Goal: Information Seeking & Learning: Learn about a topic

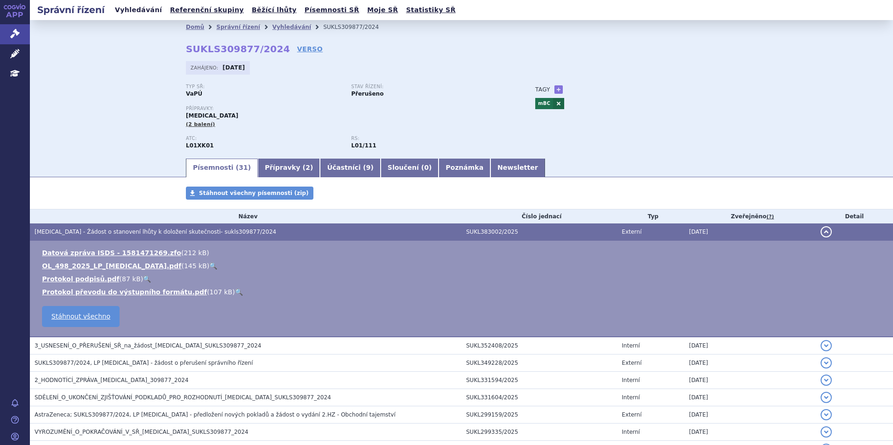
click at [144, 10] on link "Vyhledávání" at bounding box center [138, 10] width 53 height 13
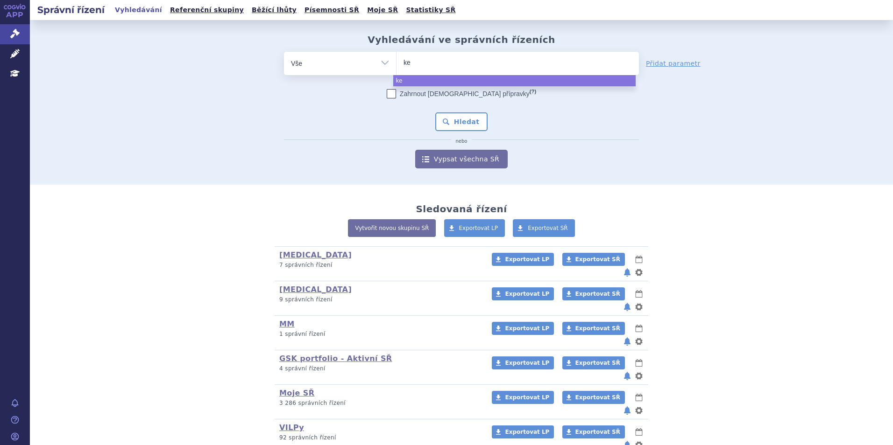
select select
type input "key"
type input "keyt"
type input "keytr"
type input "keytrud"
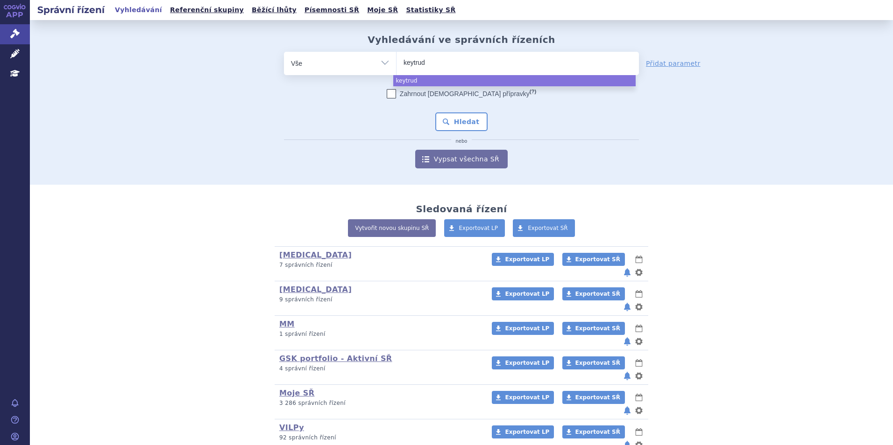
type input "keytruda"
select select "keytruda"
click at [473, 113] on button "Hledat" at bounding box center [461, 122] width 53 height 19
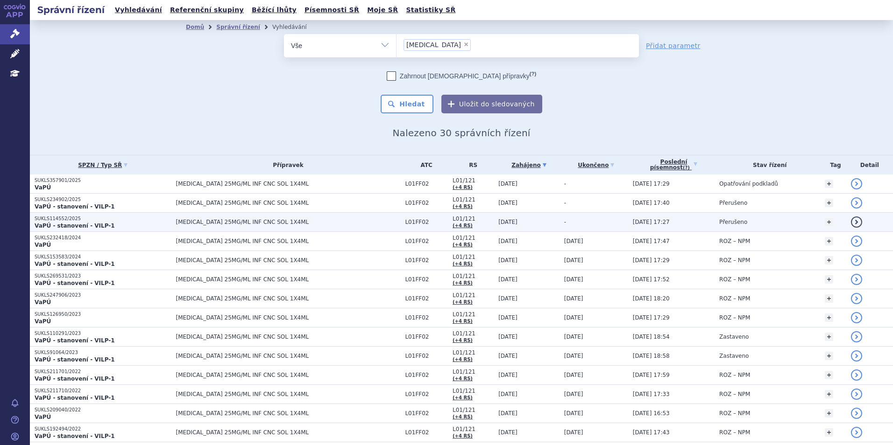
click at [135, 221] on p "SUKLS114552/2025" at bounding box center [103, 219] width 137 height 7
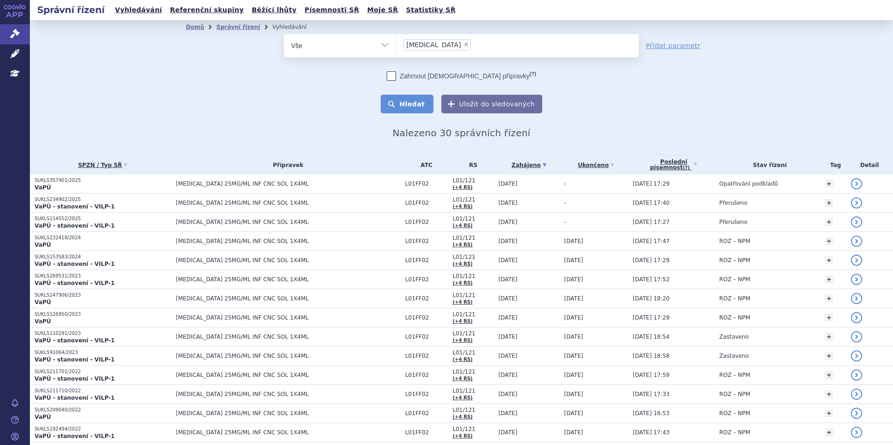
click at [418, 106] on button "Hledat" at bounding box center [407, 104] width 53 height 19
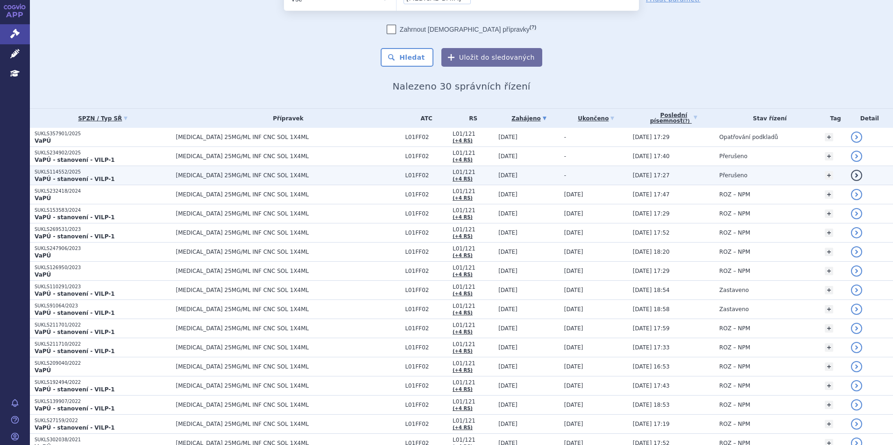
click at [247, 174] on span "[MEDICAL_DATA] 25MG/ML INF CNC SOL 1X4ML" at bounding box center [288, 175] width 225 height 7
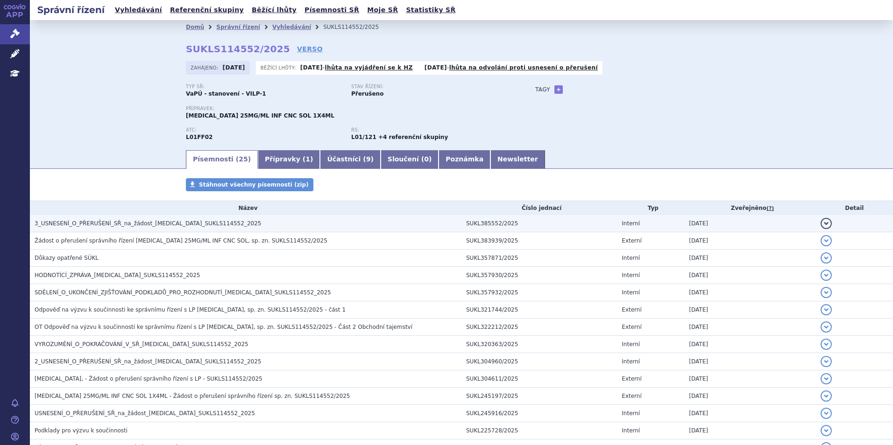
click at [153, 225] on span "3_USNESENÍ_O_PŘERUŠENÍ_SŘ_na_žádost_KEYTRUDA_SUKLS114552_2025" at bounding box center [148, 223] width 226 height 7
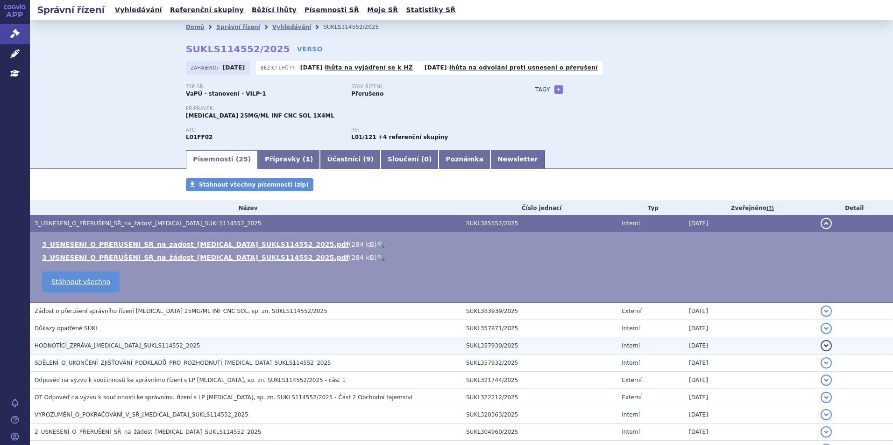
click at [115, 344] on span "HODNOTÍCÍ_ZPRÁVA_KEYTRUDA_SUKLS114552_2025" at bounding box center [118, 346] width 166 height 7
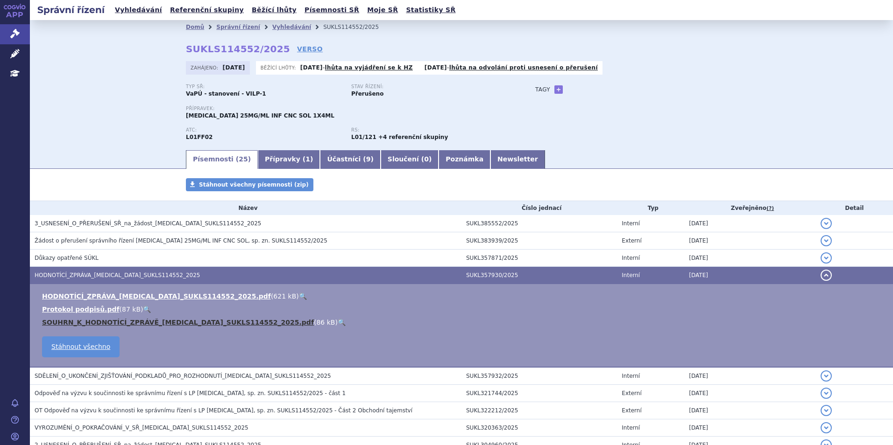
click at [146, 325] on link "SOUHRN_K_HODNOTÍCÍ_ZPRÁVĚ_KEYTRUDA_SUKLS114552_2025.pdf" at bounding box center [178, 322] width 272 height 7
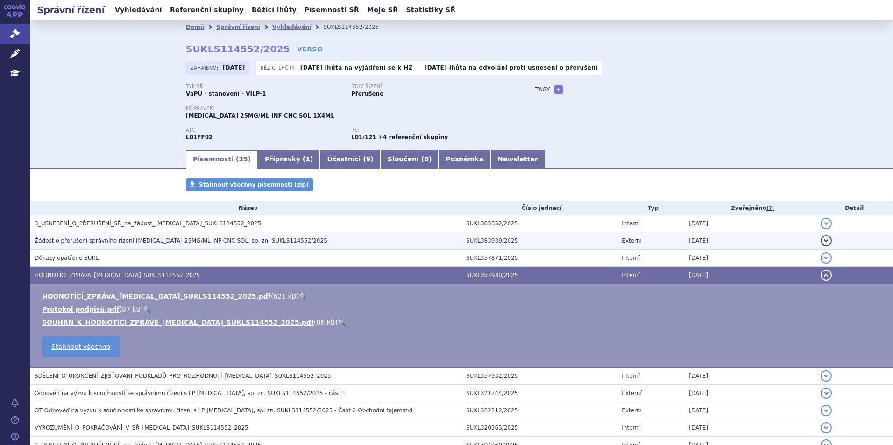
click at [109, 244] on span "Žádost o přerušení správního řízení Keytruda 25MG/ML INF CNC SOL, sp. zn. SUKLS…" at bounding box center [181, 241] width 293 height 7
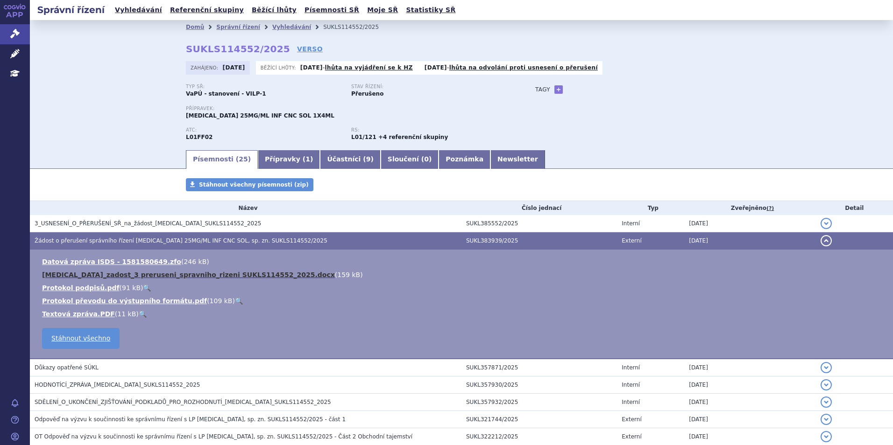
click at [170, 274] on link "KEYTRUDA_zadost_3 preruseni_spravniho_rizeni SUKLS114552_2025.docx" at bounding box center [188, 274] width 293 height 7
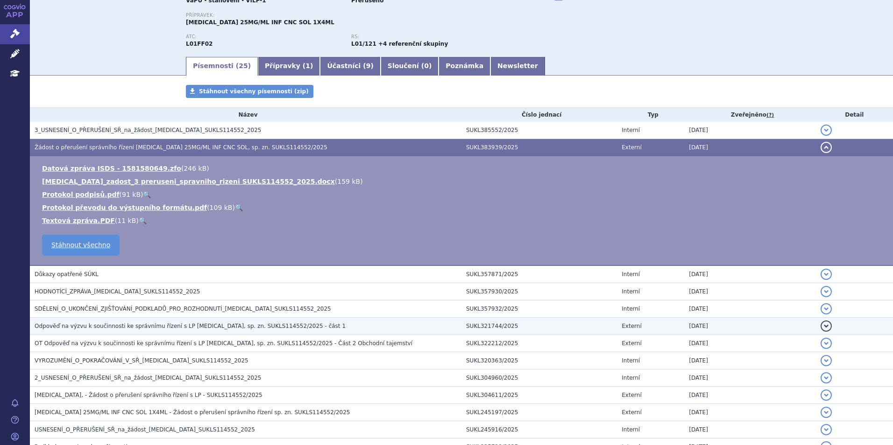
click at [174, 329] on span "Odpověď na výzvu k součinnosti ke správnímu řízení s LP Keytruda, sp. zn. SUKLS…" at bounding box center [190, 326] width 311 height 7
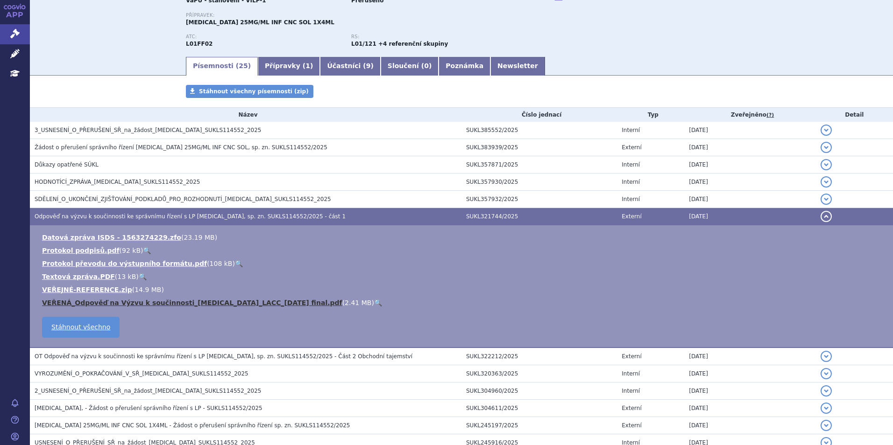
click at [92, 303] on link "VEŘENÁ_Odpověď na Výzvu k součinnosti_Keytruda_LACC_2025-08-11 final.pdf" at bounding box center [192, 302] width 300 height 7
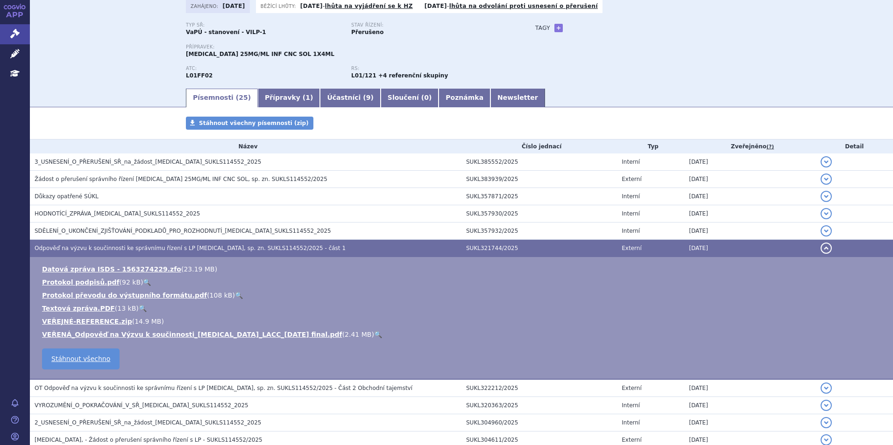
scroll to position [0, 0]
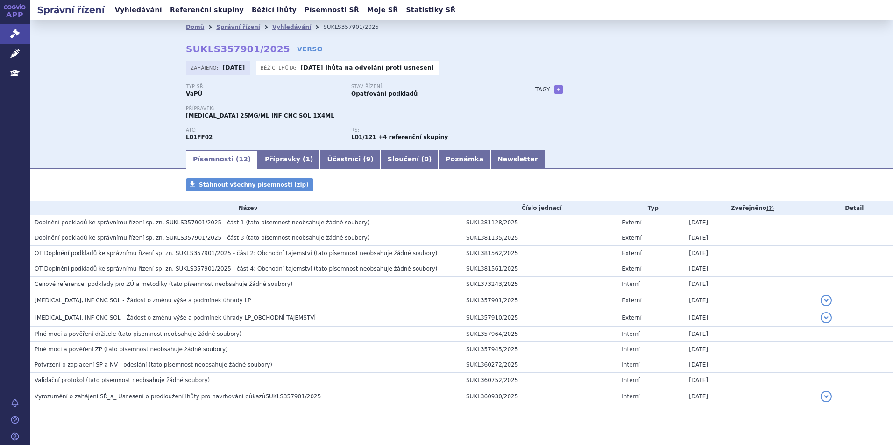
click at [280, 42] on div "Domů Správní řízení Vyhledávání SUKLS357901/2025 SUKLS357901/2025 VERSO [GEOGRA…" at bounding box center [461, 91] width 588 height 115
click at [297, 48] on link "VERSO" at bounding box center [310, 48] width 26 height 9
drag, startPoint x: 268, startPoint y: 49, endPoint x: 182, endPoint y: 48, distance: 86.4
click at [182, 48] on div "Domů Správní řízení Vyhledávání SUKLS357901/2025 SUKLS357901/2025 VERSO [GEOGRA…" at bounding box center [461, 91] width 588 height 115
copy strong "SUKLS357901/2025"
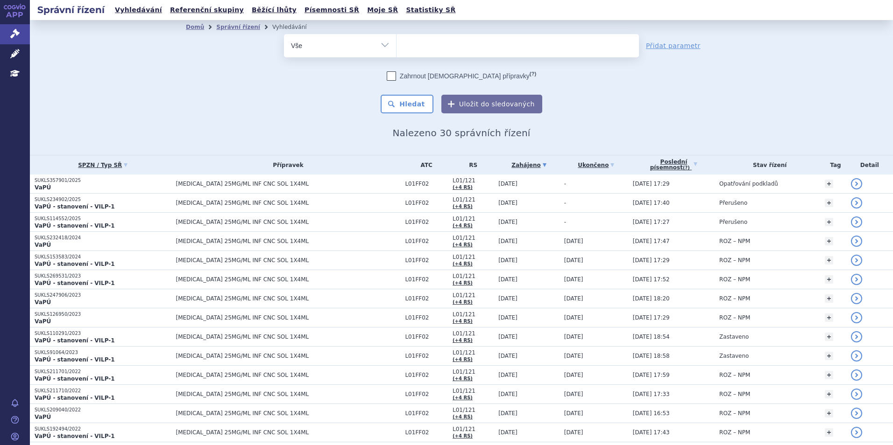
select select
type input "len"
type input "lenvi"
type input "[MEDICAL_DATA]"
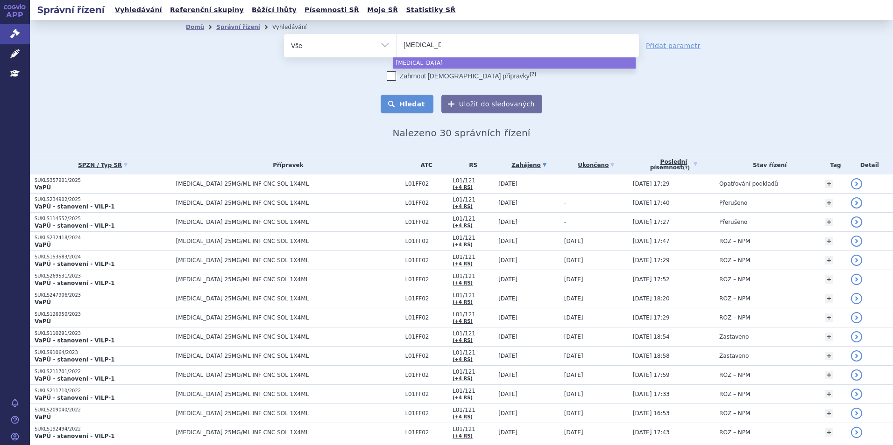
select select "[MEDICAL_DATA]"
click at [408, 105] on button "Hledat" at bounding box center [407, 104] width 53 height 19
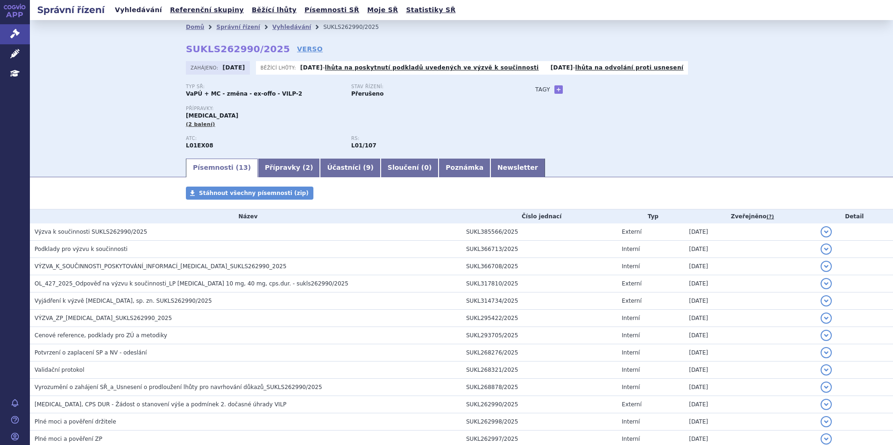
click at [137, 14] on link "Vyhledávání" at bounding box center [138, 10] width 53 height 13
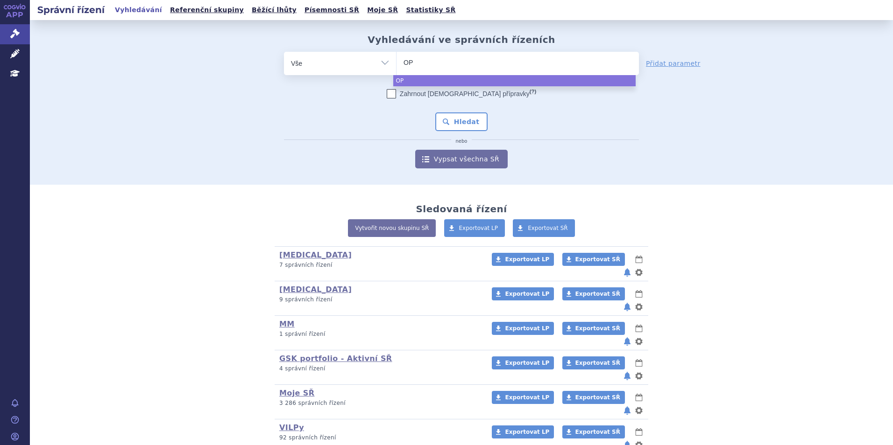
select select
type input "OPD"
type input "OPDI"
type input "[MEDICAL_DATA]"
select select "[MEDICAL_DATA]"
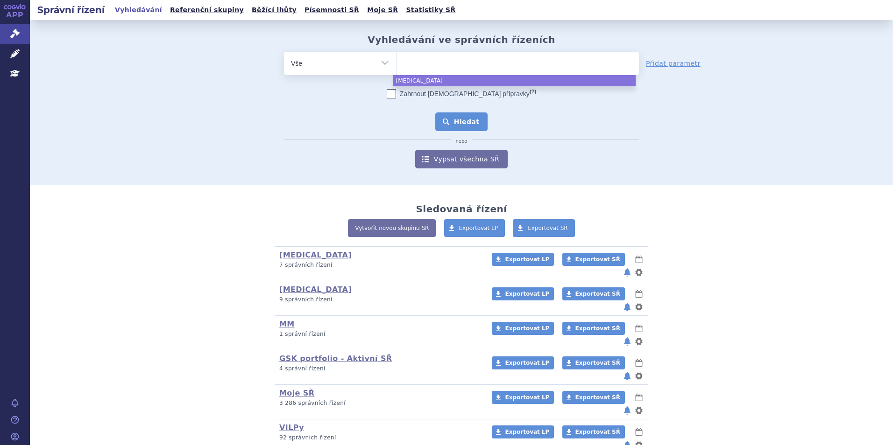
click at [469, 121] on button "Hledat" at bounding box center [461, 122] width 53 height 19
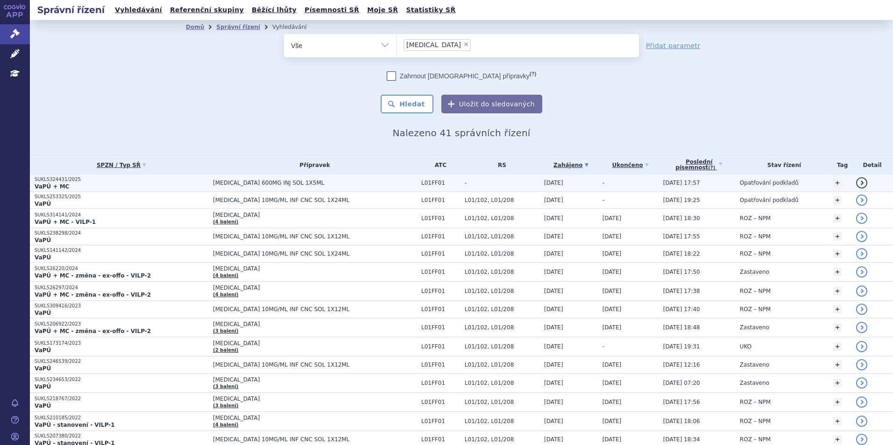
click at [187, 184] on p "VaPÚ + MC" at bounding box center [122, 186] width 174 height 7
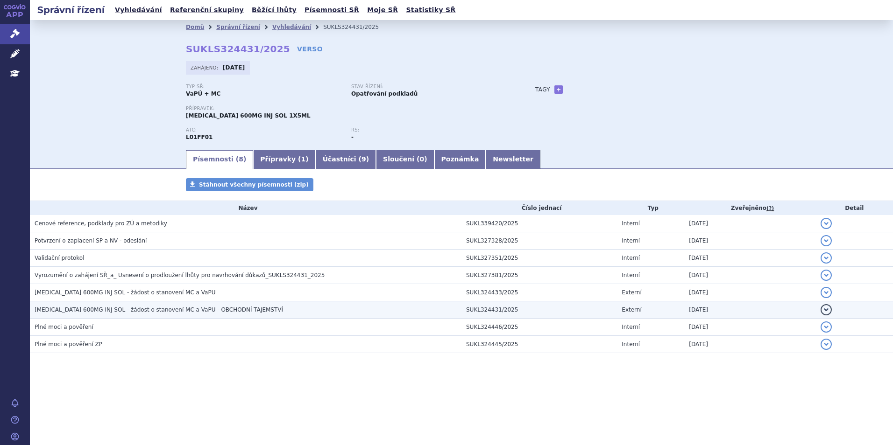
click at [139, 305] on td "OPDIVO 600MG INJ SOL - žádost o stanovení MC a VaPU - OBCHODNÍ TAJEMSTVÍ" at bounding box center [245, 310] width 431 height 17
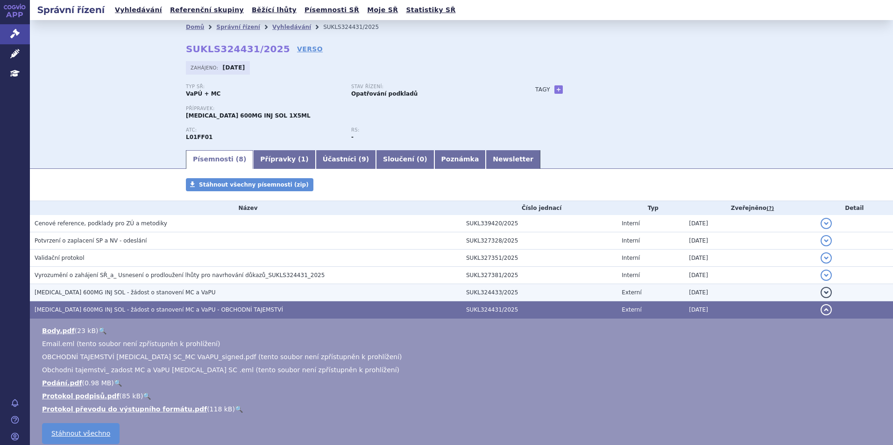
click at [132, 288] on h3 "OPDIVO 600MG INJ SOL - žádost o stanovení MC a VaPU" at bounding box center [248, 292] width 427 height 9
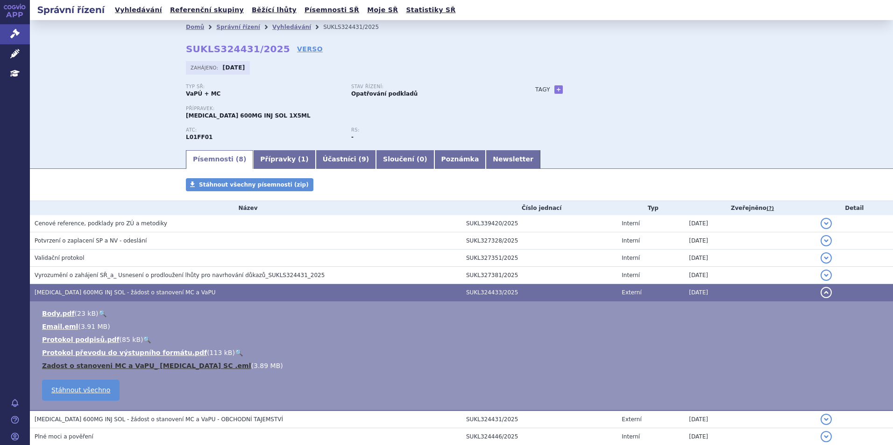
click at [124, 367] on link "Zadost o stanoveni MC a VaPU_ Opdivo SC .eml" at bounding box center [146, 365] width 209 height 7
click at [129, 11] on link "Vyhledávání" at bounding box center [138, 10] width 53 height 13
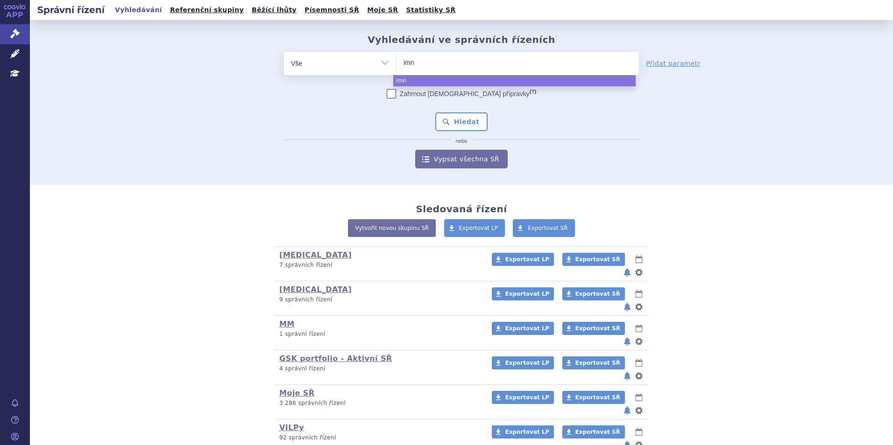
select select
type input "imnzi"
type input "imn"
type input "im"
type input "imfi"
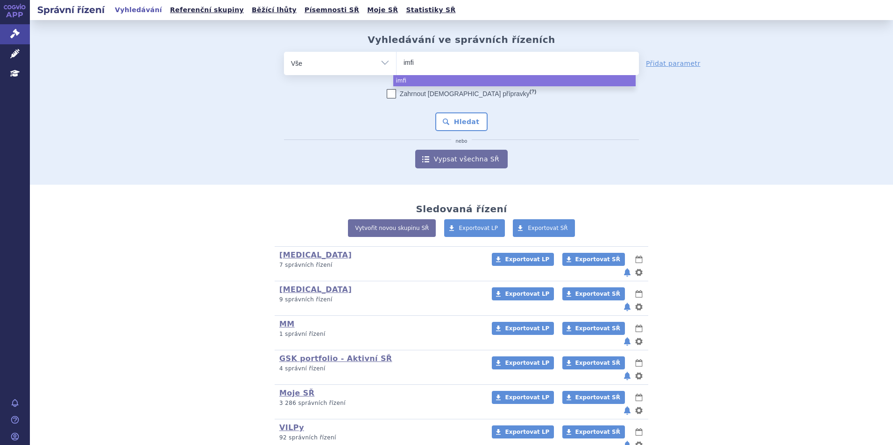
type input "imfin"
type input "imfinz"
type input "imfinzi"
select select "imfinzi"
click at [461, 113] on button "Hledat" at bounding box center [461, 122] width 53 height 19
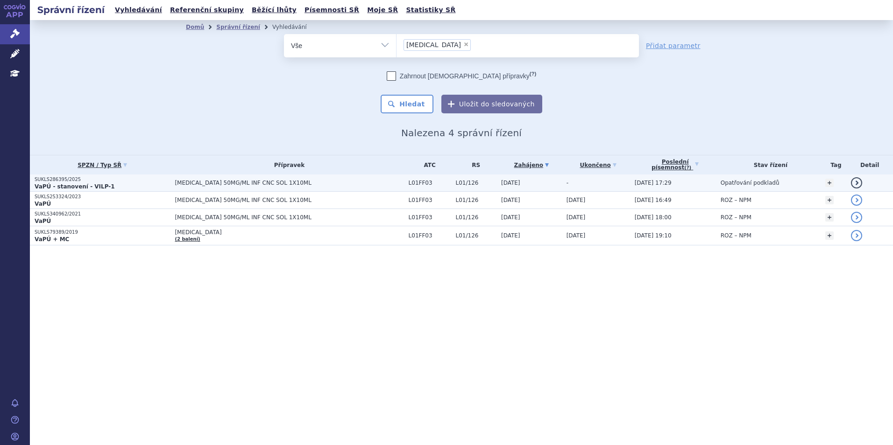
click at [229, 185] on span "IMFINZI 50MG/ML INF CNC SOL 1X10ML" at bounding box center [289, 183] width 229 height 7
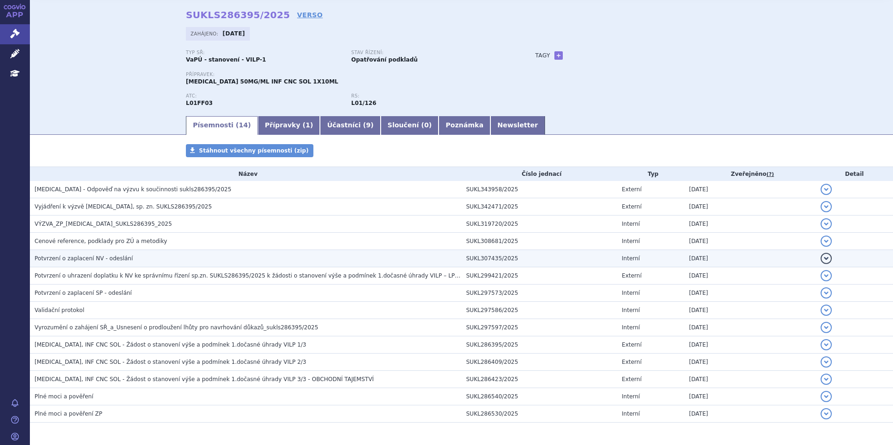
scroll to position [68, 0]
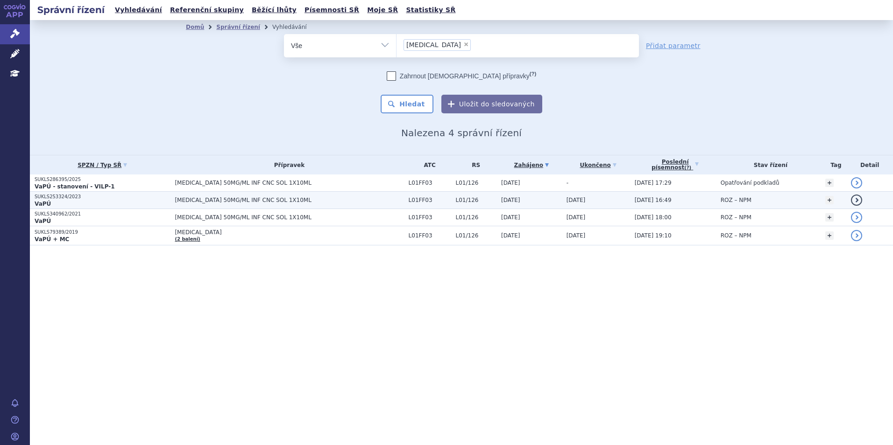
click at [276, 193] on td "[MEDICAL_DATA] 50MG/ML INF CNC SOL 1X10ML" at bounding box center [286, 200] width 233 height 17
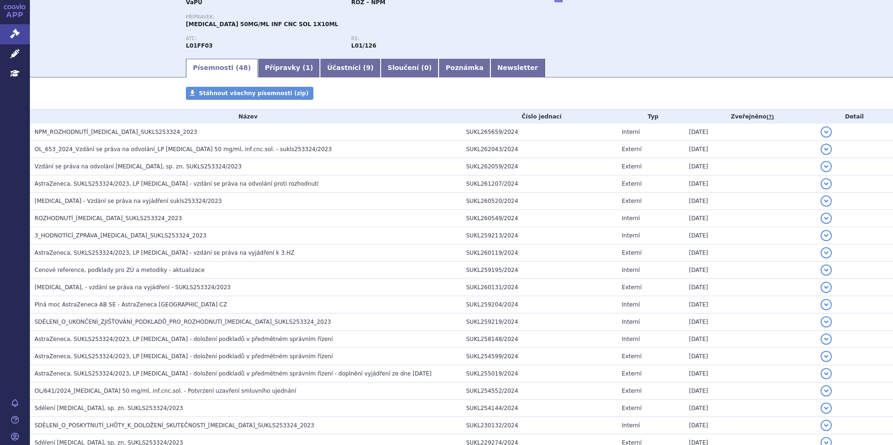
scroll to position [93, 0]
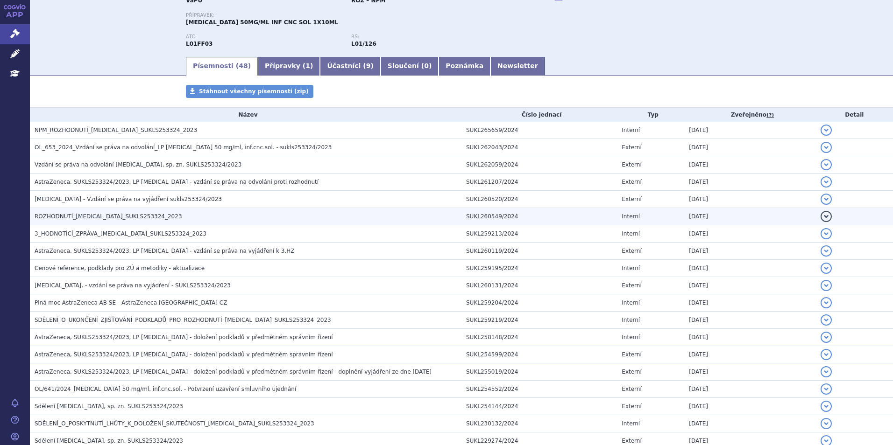
click at [126, 212] on td "ROZHODNUTÍ_IMFINZI_SUKLS253324_2023" at bounding box center [245, 216] width 431 height 17
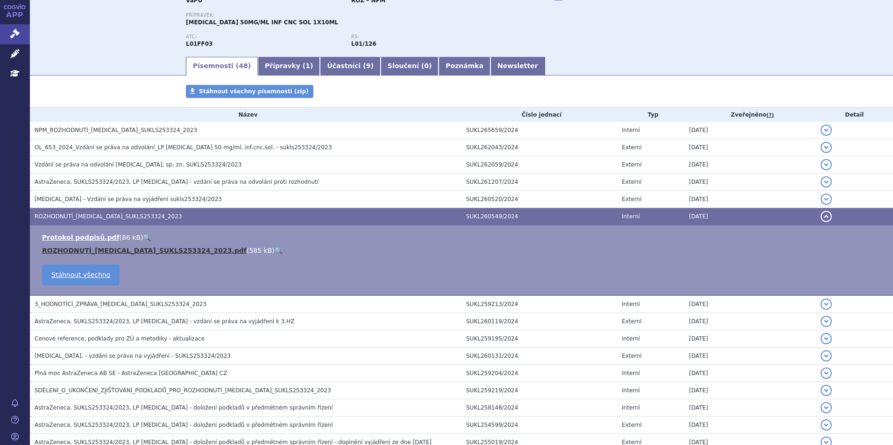
click at [124, 253] on link "ROZHODNUTÍ_IMFINZI_SUKLS253324_2023.pdf" at bounding box center [144, 250] width 205 height 7
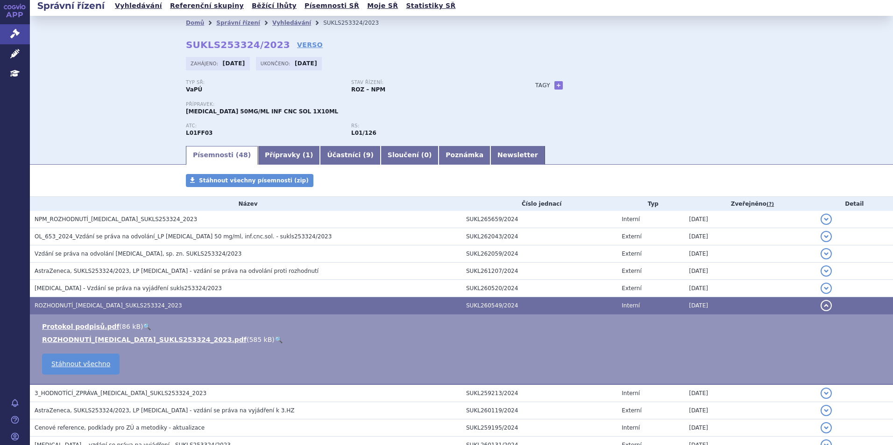
scroll to position [0, 0]
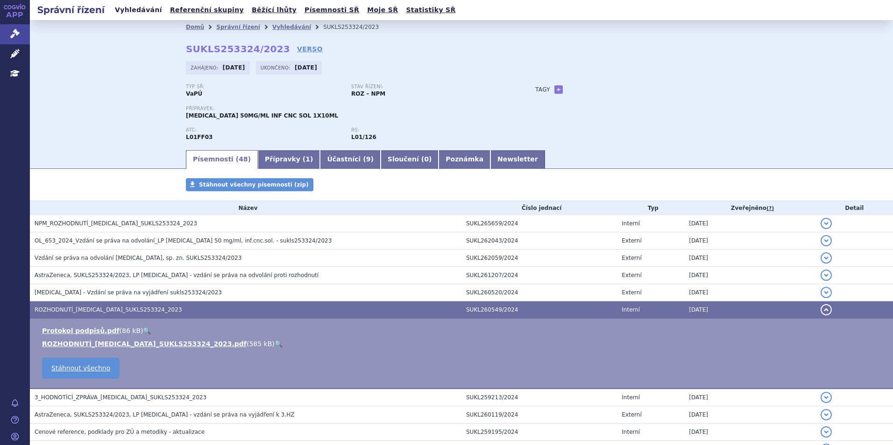
click at [152, 12] on link "Vyhledávání" at bounding box center [138, 10] width 53 height 13
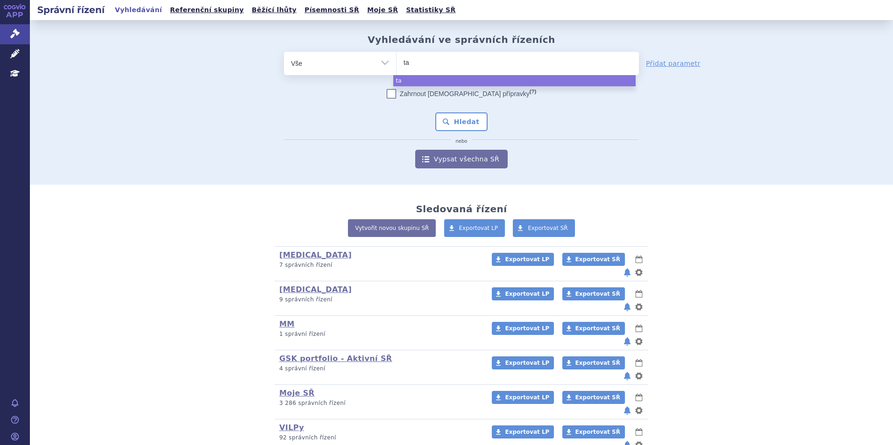
click at [433, 65] on ul "ta" at bounding box center [517, 62] width 242 height 20
click at [396, 65] on select "ta" at bounding box center [396, 62] width 0 height 23
select select "ta"
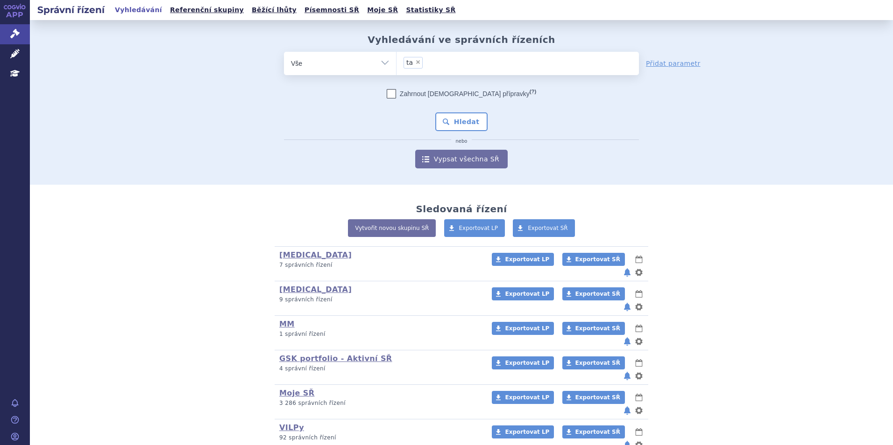
click at [415, 64] on span "×" at bounding box center [418, 62] width 6 height 6
click at [396, 64] on select "ta" at bounding box center [396, 62] width 0 height 23
select select
type input "t"
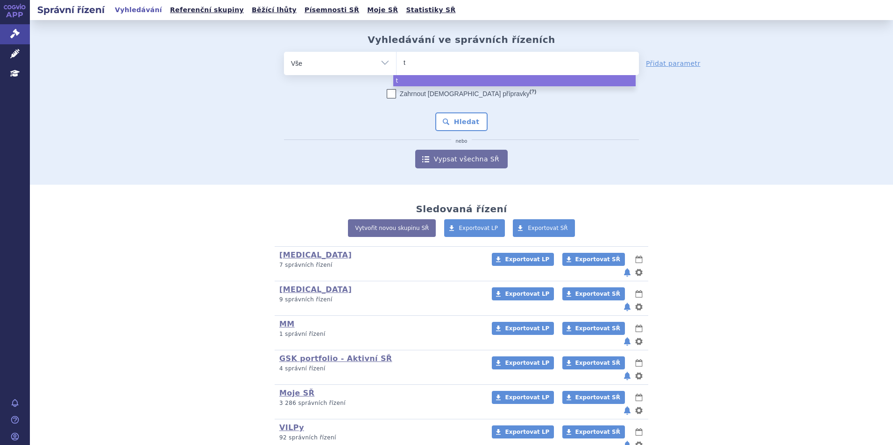
type input "ta"
type input "tal"
type input "talv"
type input "talve"
type input "talvey"
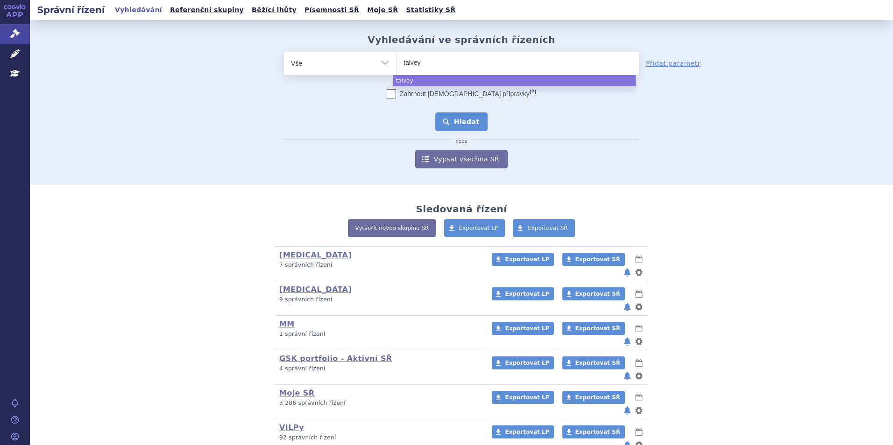
select select "talvey"
click at [470, 126] on button "Hledat" at bounding box center [461, 122] width 53 height 19
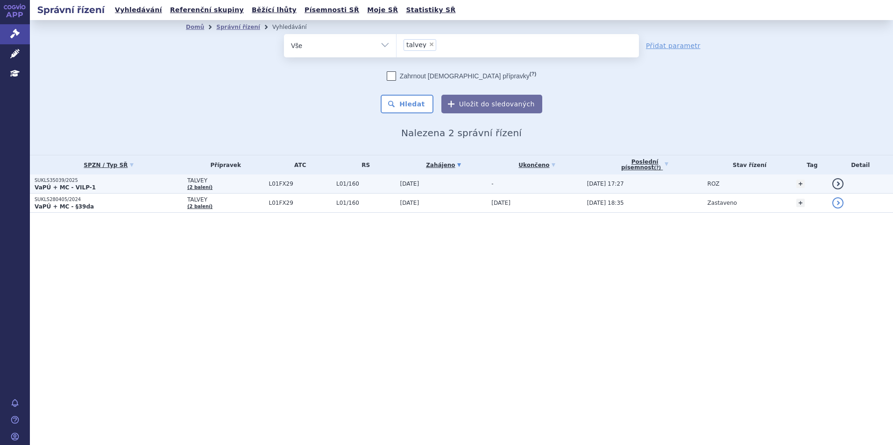
click at [99, 179] on p "SUKLS35039/2025" at bounding box center [109, 180] width 148 height 7
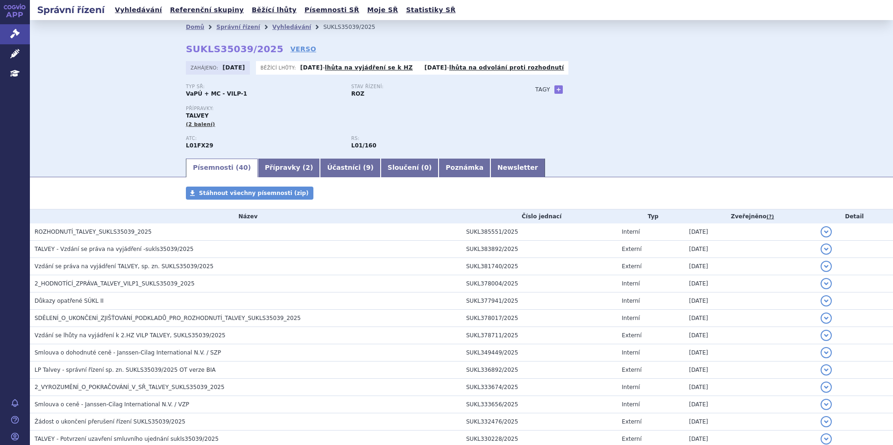
click at [283, 44] on div "Domů Správní řízení Vyhledávání SUKLS35039/2025 SUKLS35039/2025 VERSO [GEOGRAPH…" at bounding box center [461, 95] width 588 height 123
click at [290, 49] on link "VERSO" at bounding box center [303, 48] width 26 height 9
drag, startPoint x: 262, startPoint y: 51, endPoint x: 178, endPoint y: 51, distance: 84.5
click at [178, 51] on div "Domů Správní řízení Vyhledávání SUKLS35039/2025 SUKLS35039/2025 VERSO [GEOGRAPH…" at bounding box center [461, 95] width 588 height 123
copy strong "SUKLS35039/2025"
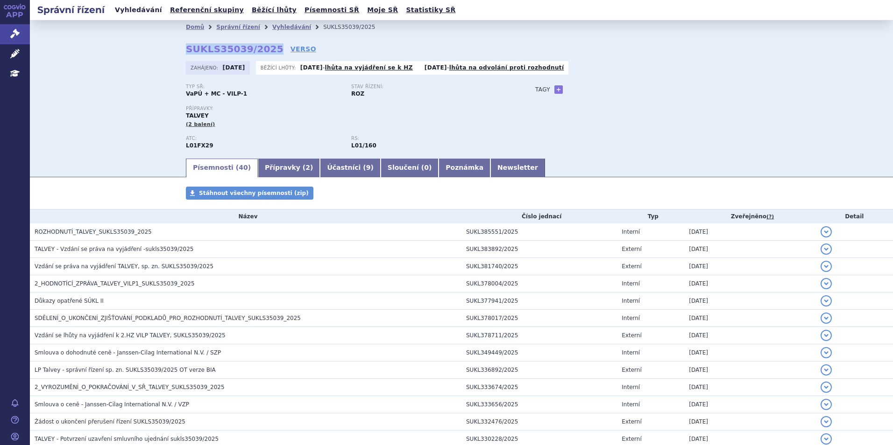
click at [137, 10] on link "Vyhledávání" at bounding box center [138, 10] width 53 height 13
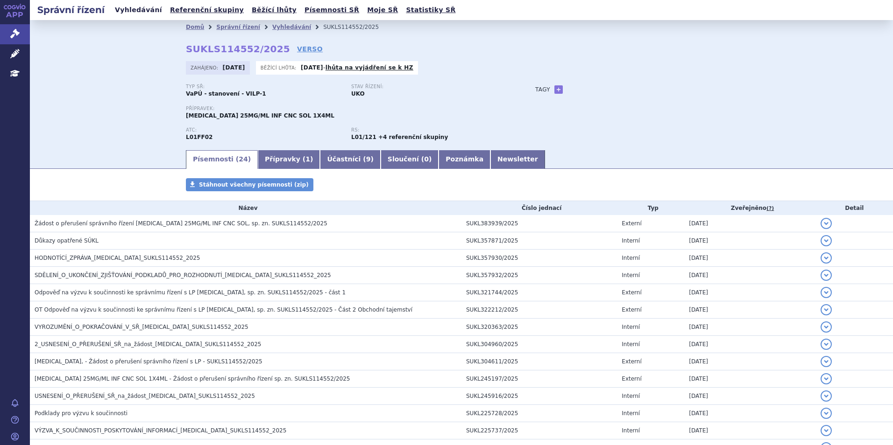
click at [130, 11] on link "Vyhledávání" at bounding box center [138, 10] width 53 height 13
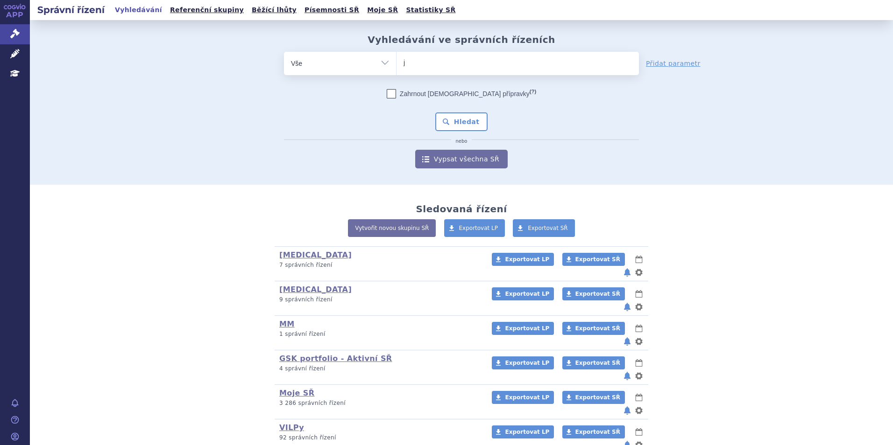
type input "je"
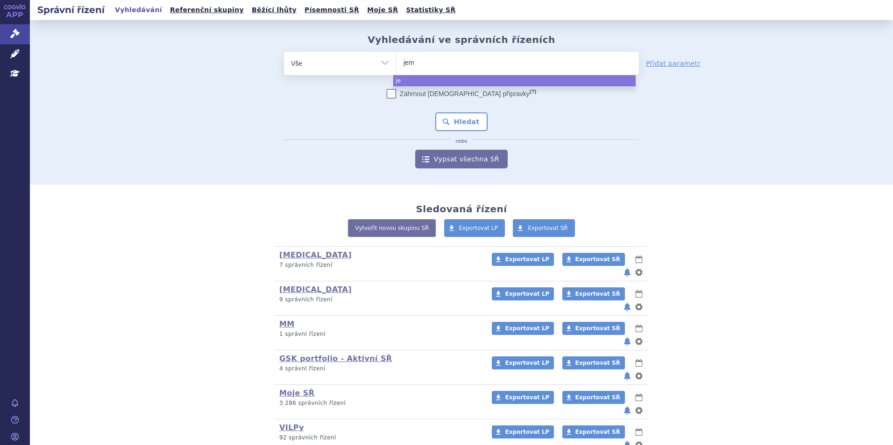
type input "jemp"
type input "jempe"
type input "jemper"
type input "jemperli"
select select "jemperli"
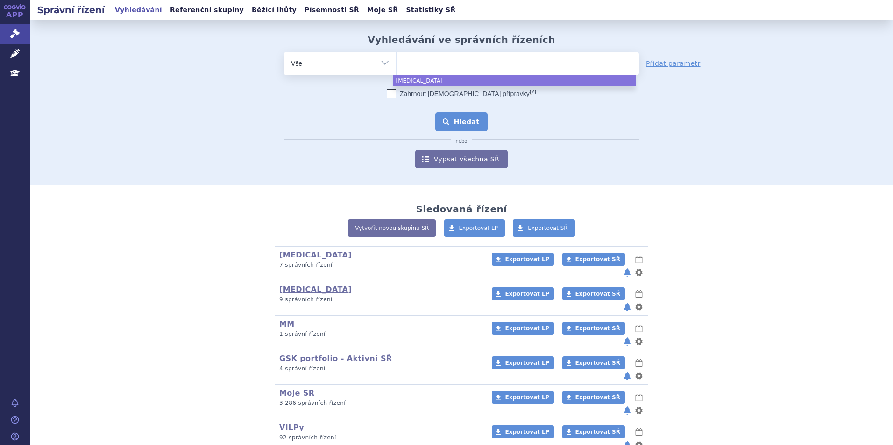
click at [445, 123] on button "Hledat" at bounding box center [461, 122] width 53 height 19
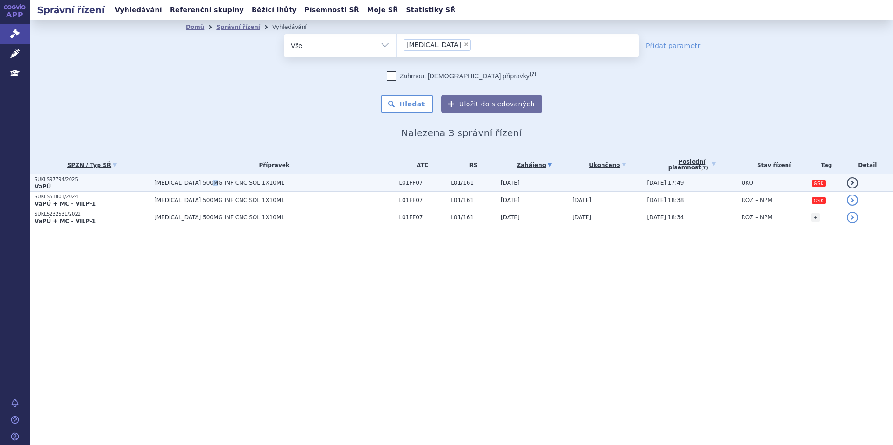
click at [210, 182] on span "[MEDICAL_DATA] 500MG INF CNC SOL 1X10ML" at bounding box center [270, 183] width 233 height 7
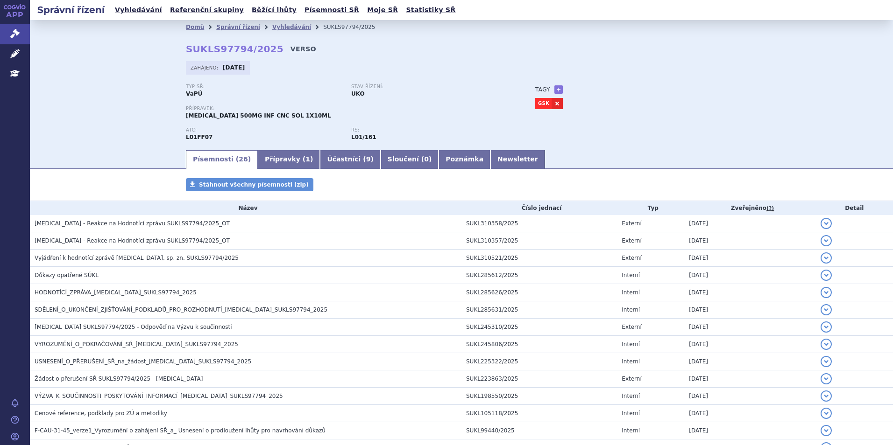
click at [290, 46] on link "VERSO" at bounding box center [303, 48] width 26 height 9
drag, startPoint x: 263, startPoint y: 47, endPoint x: 182, endPoint y: 51, distance: 81.4
click at [182, 51] on div "Domů Správní řízení Vyhledávání SUKLS97794/2025 SUKLS97794/2025 VERSO [GEOGRAPH…" at bounding box center [461, 91] width 588 height 115
copy strong "SUKLS97794/2025"
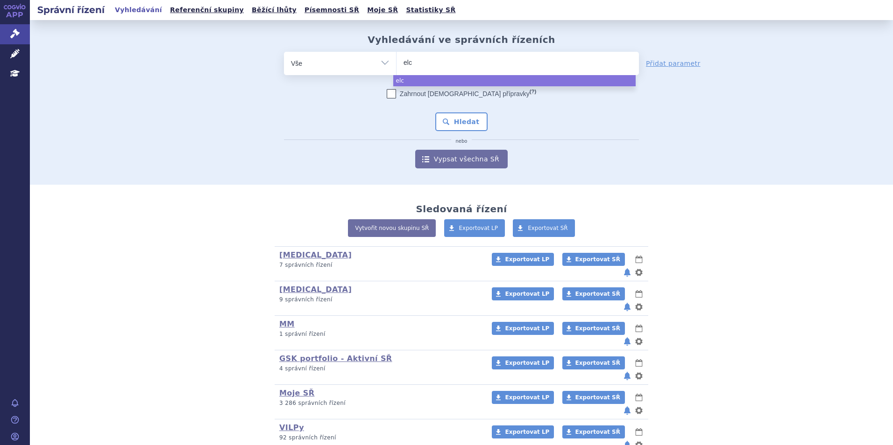
select select
type input "elx"
type input "el"
type input "elr"
type input "elre"
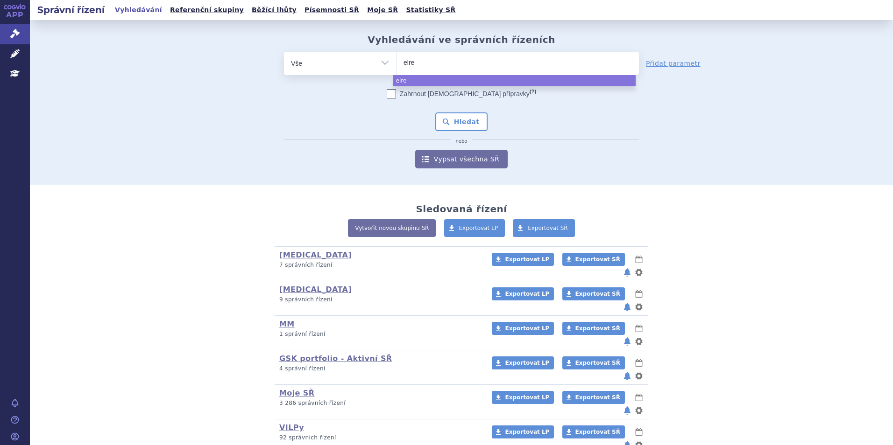
type input "elrex"
type input "elrexf"
type input "elrexfio"
select select "elrexfio"
click at [440, 121] on button "Hledat" at bounding box center [461, 122] width 53 height 19
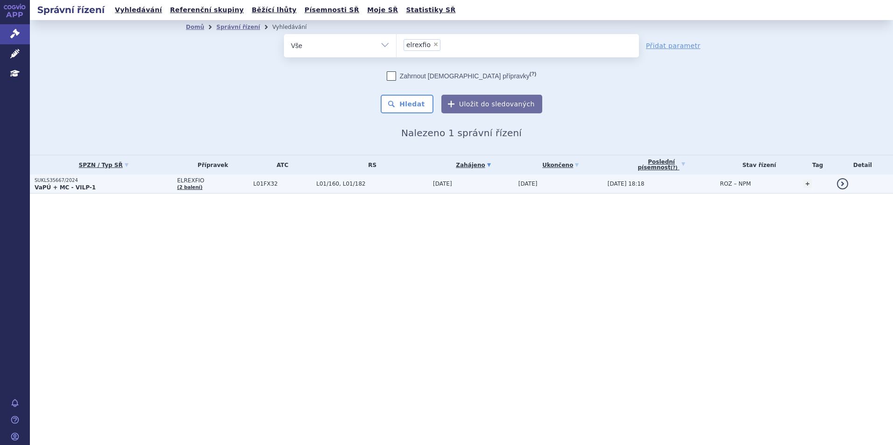
click at [105, 186] on p "VaPÚ + MC - VILP-1" at bounding box center [104, 187] width 138 height 7
